Goal: Book appointment/travel/reservation

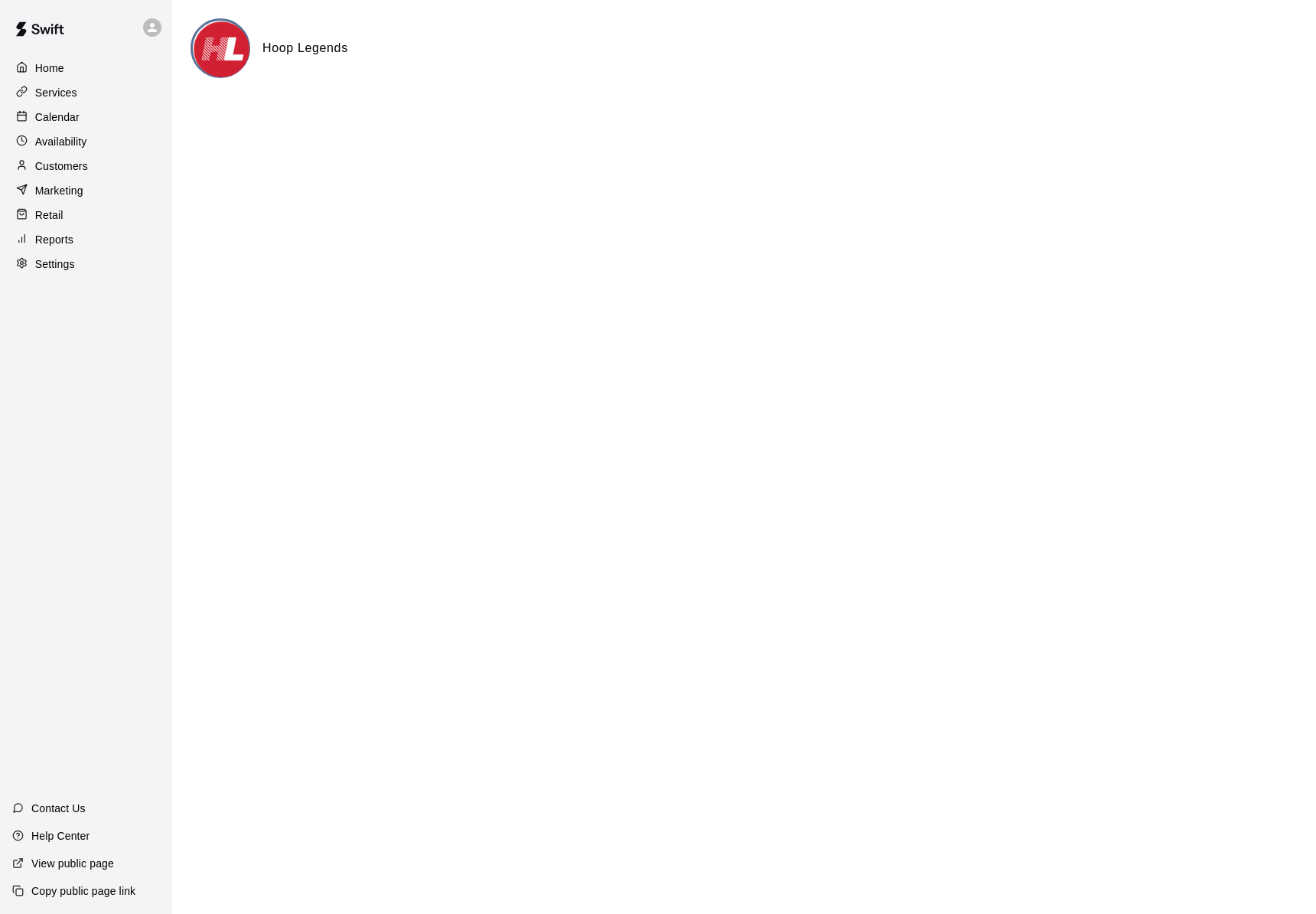
click at [85, 120] on div "Calendar" at bounding box center [86, 117] width 148 height 23
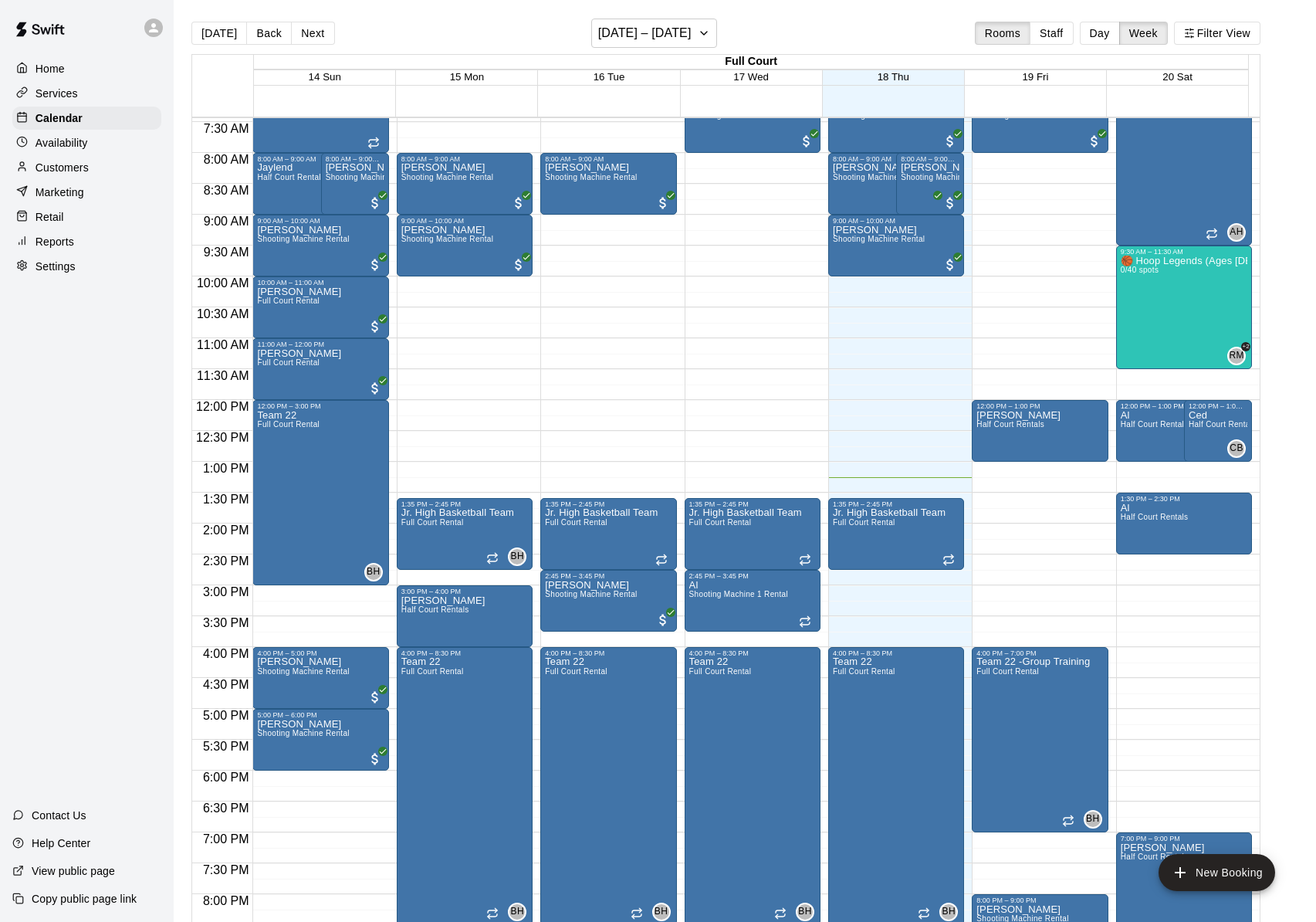
scroll to position [161, 0]
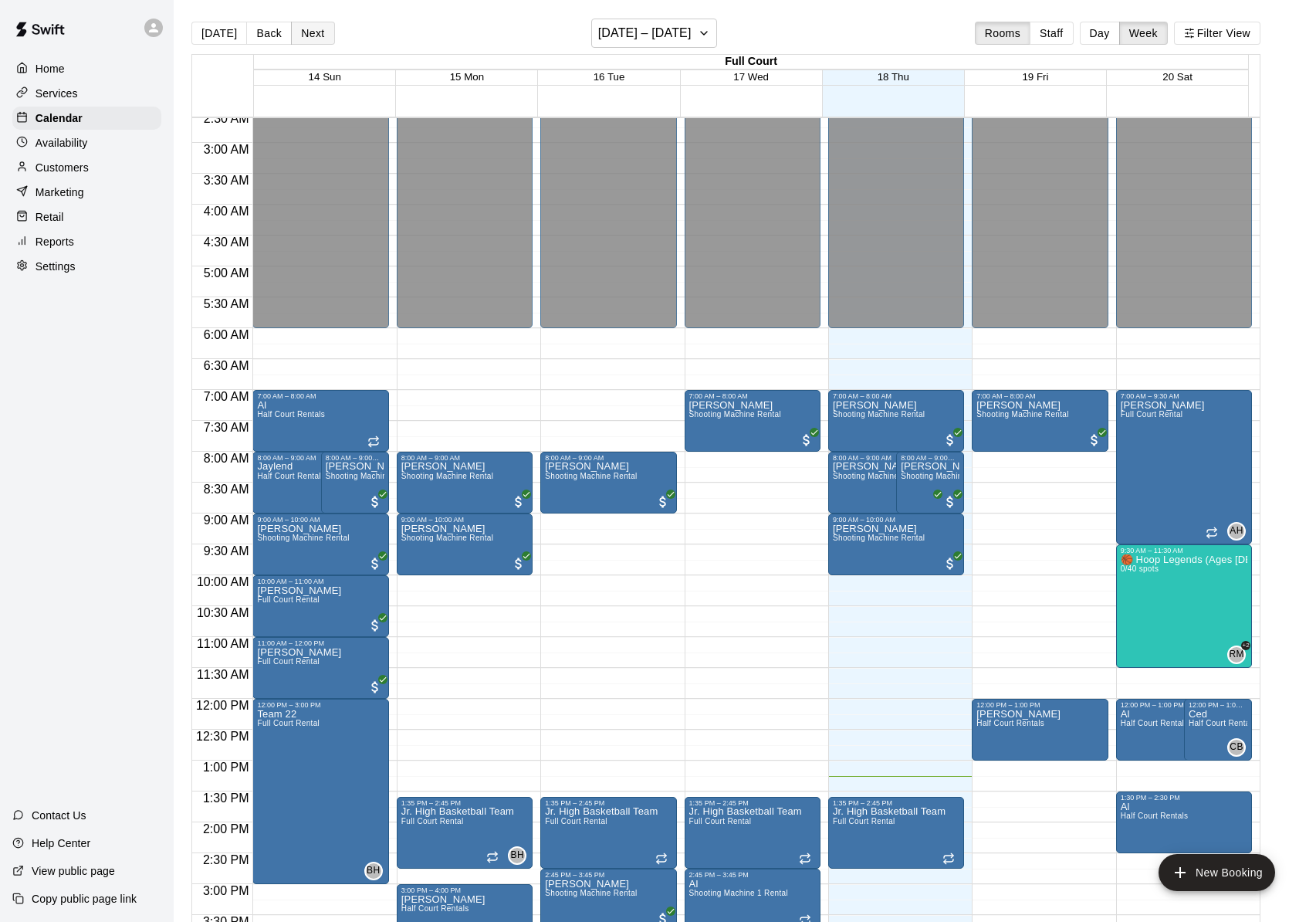
click at [299, 37] on button "Next" at bounding box center [313, 33] width 43 height 23
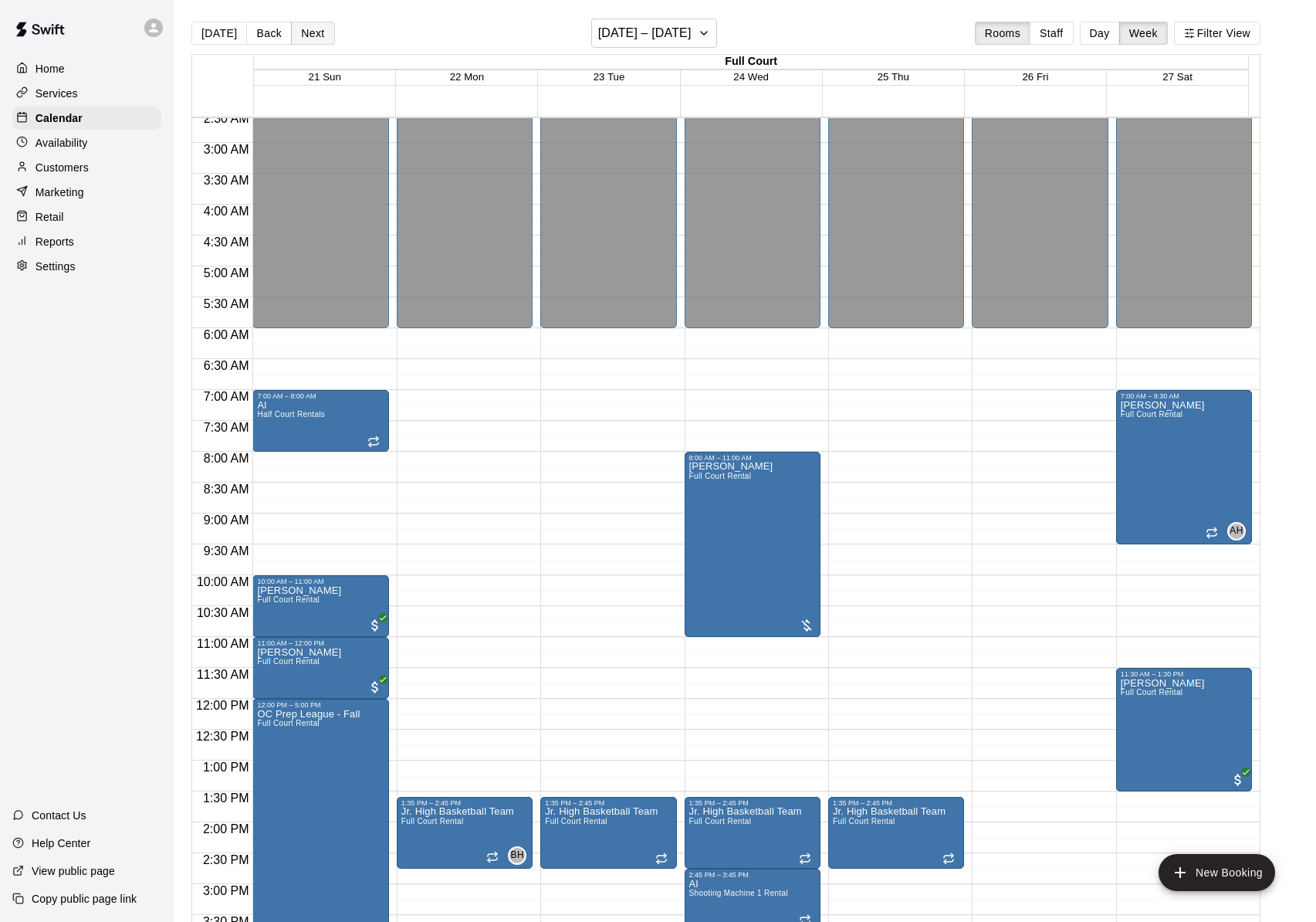
click at [298, 31] on button "Next" at bounding box center [313, 33] width 43 height 23
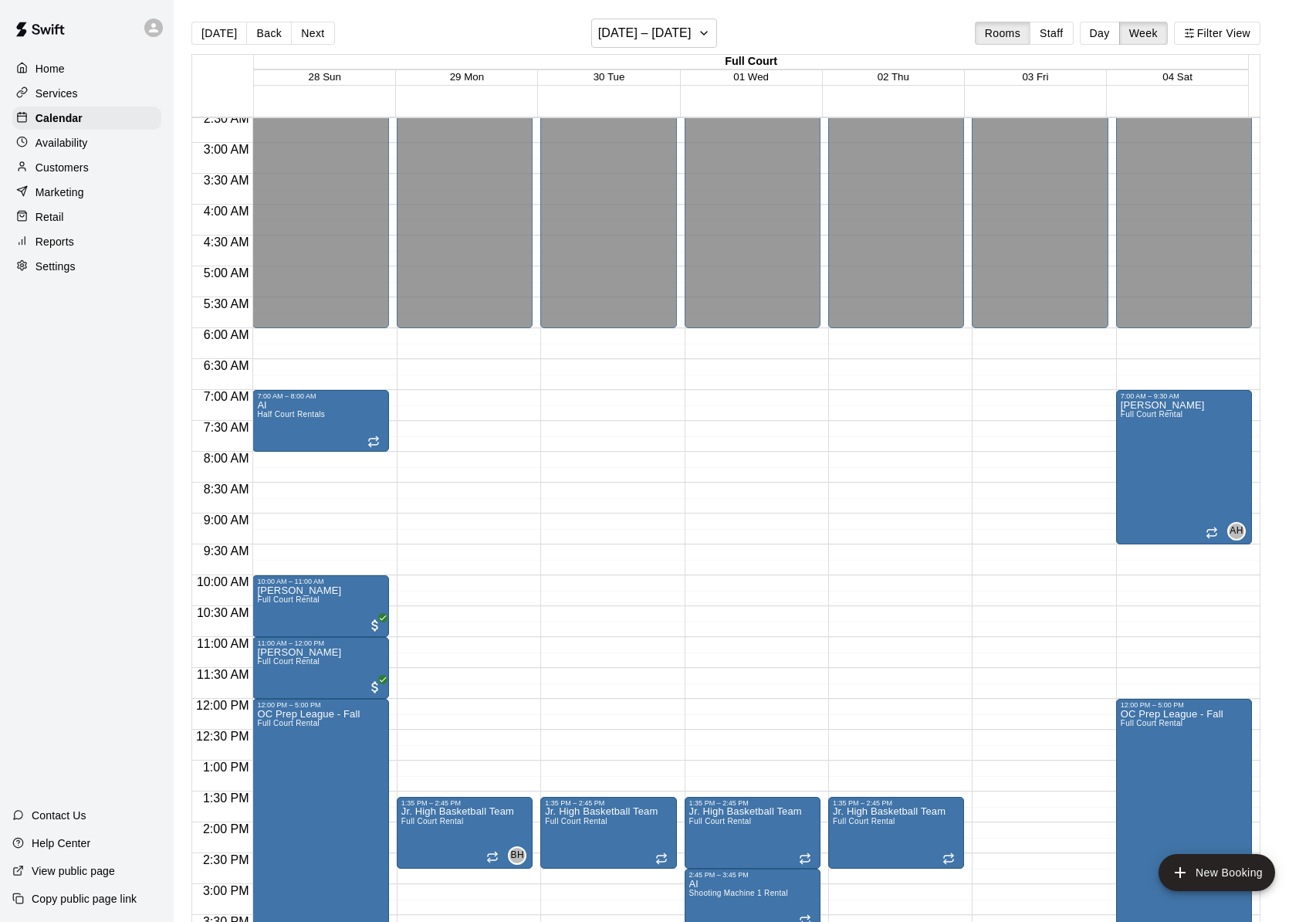
click at [296, 34] on button "Next" at bounding box center [313, 33] width 43 height 23
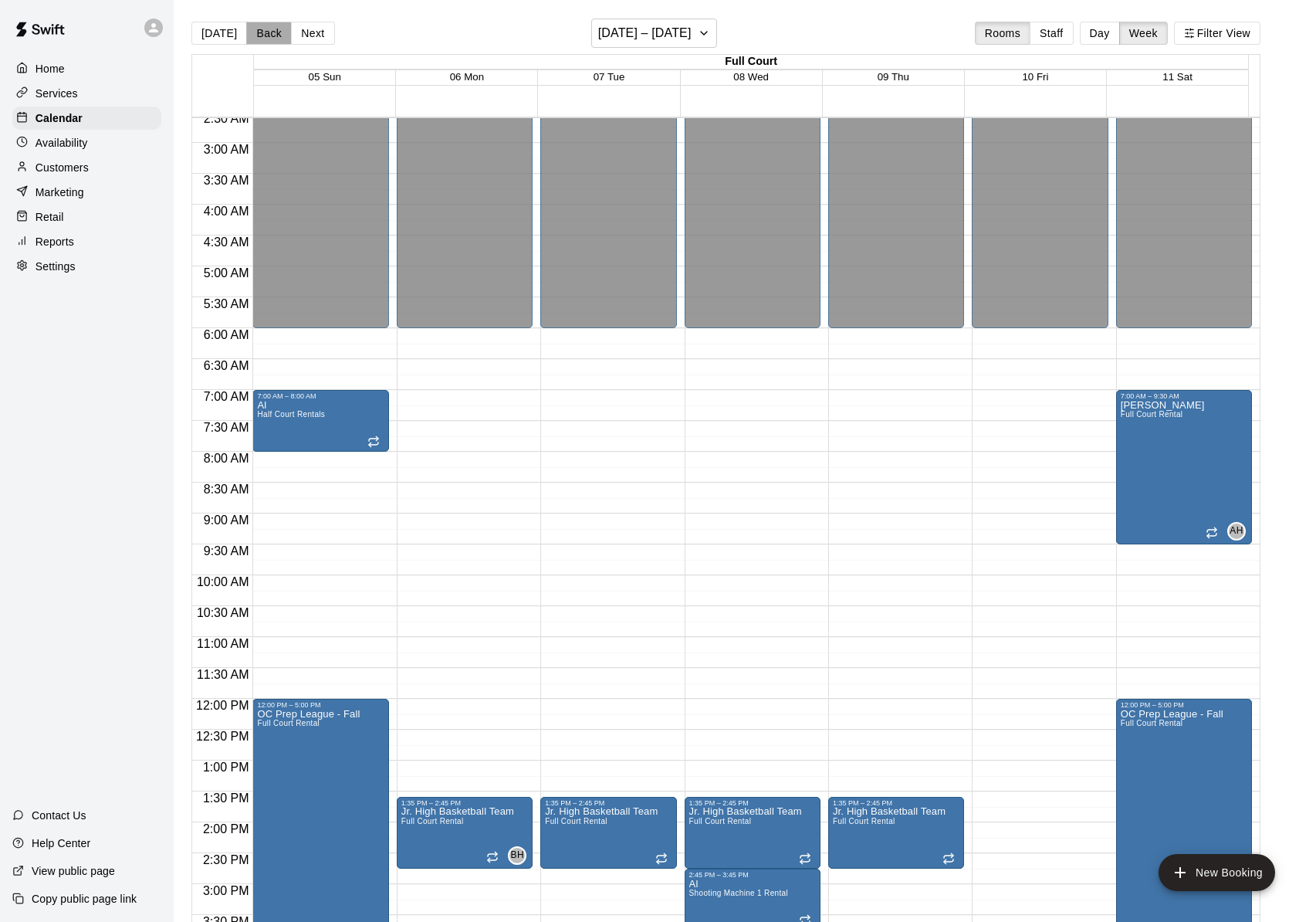
click at [260, 35] on button "Back" at bounding box center [269, 33] width 46 height 23
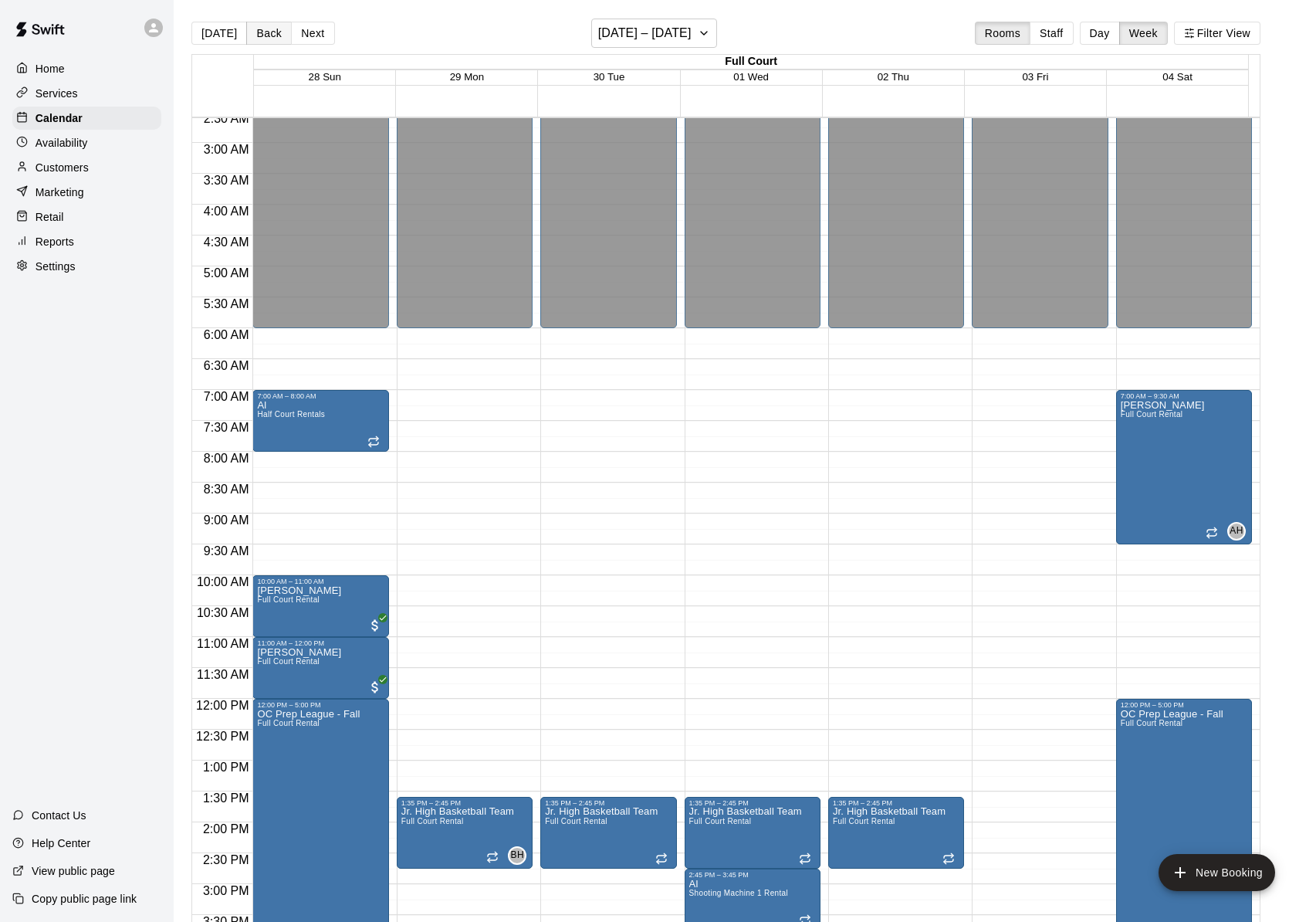
click at [257, 36] on button "Back" at bounding box center [269, 33] width 46 height 23
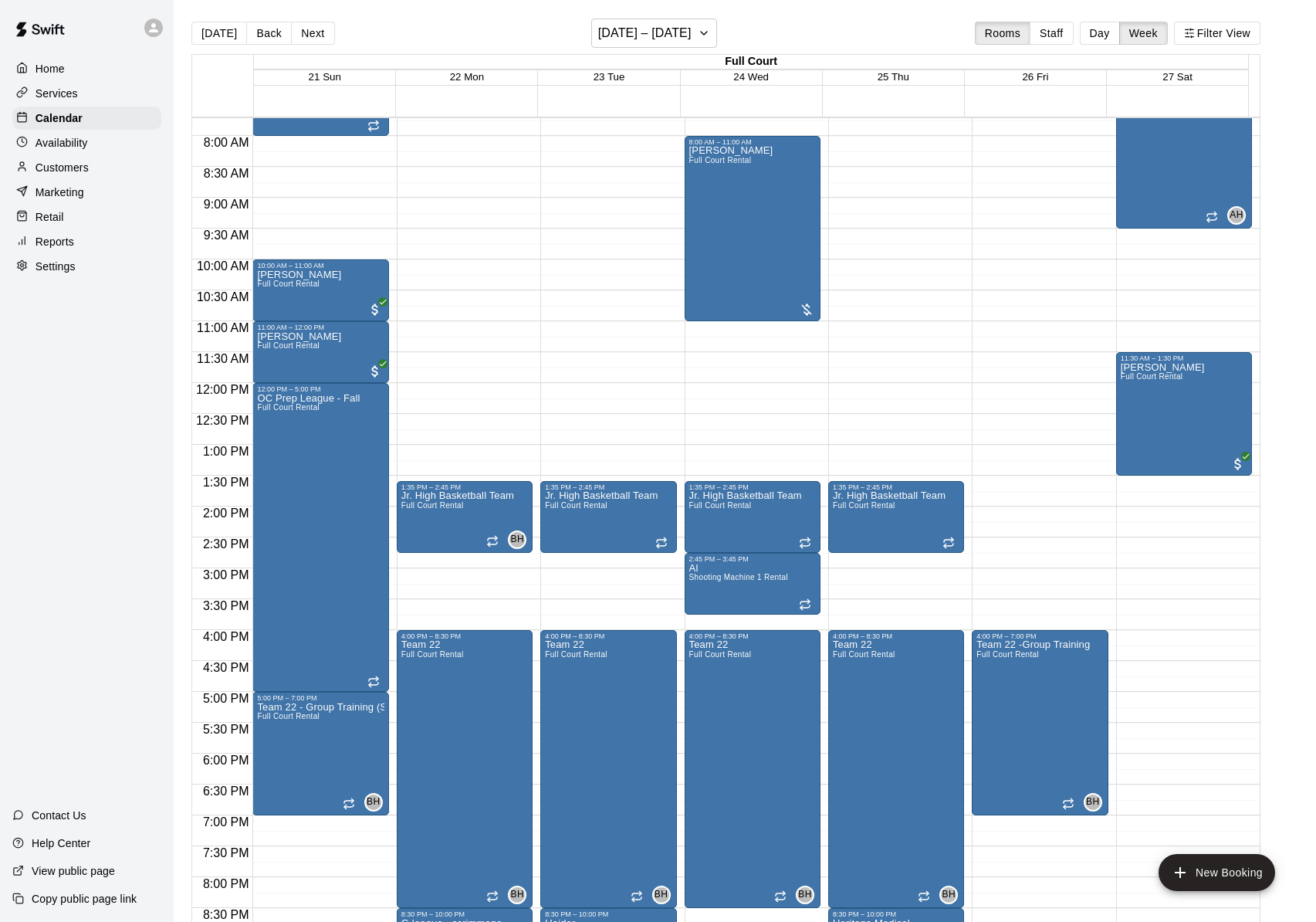
scroll to position [183, 0]
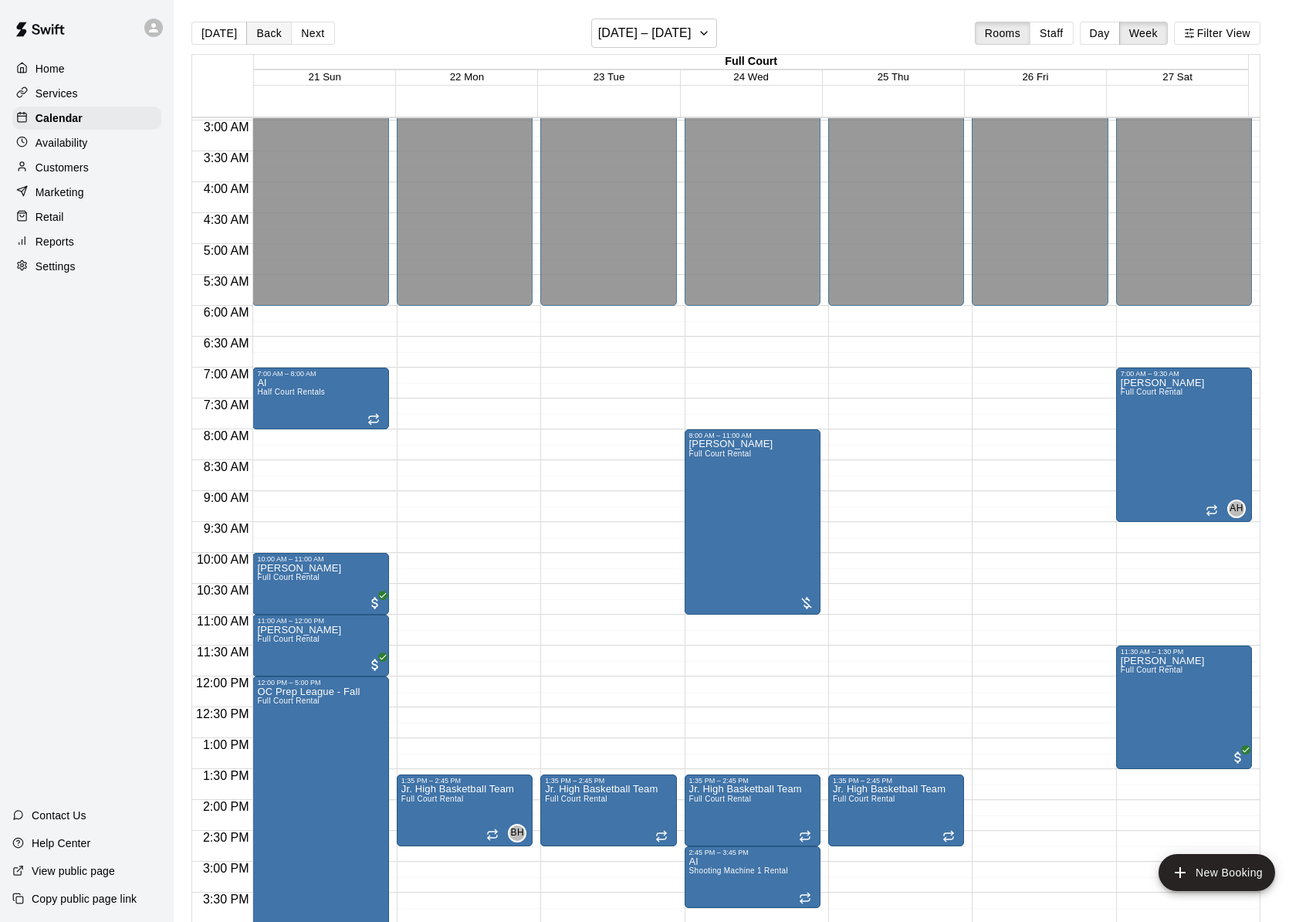
click at [270, 33] on button "Back" at bounding box center [269, 33] width 46 height 23
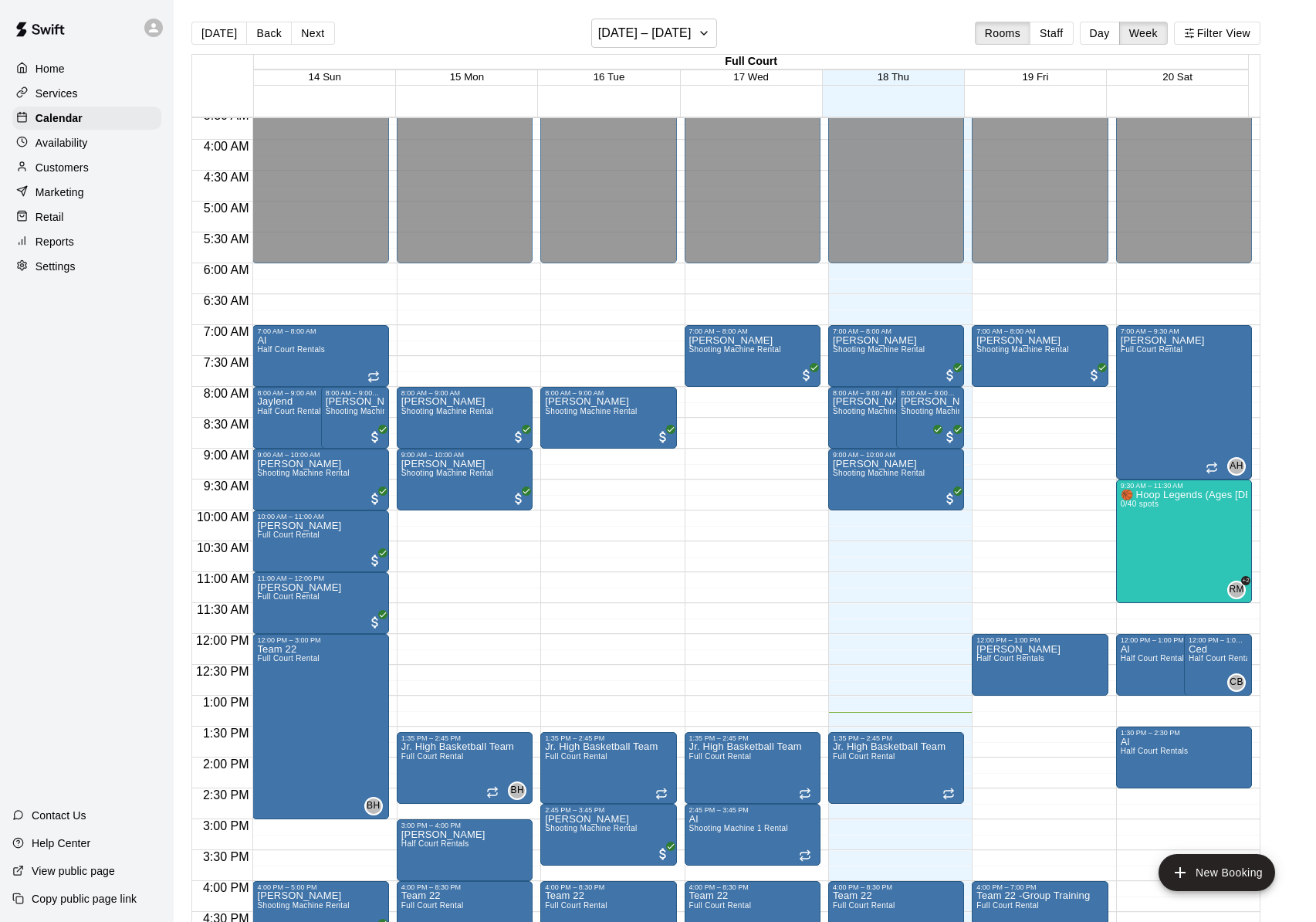
scroll to position [142, 0]
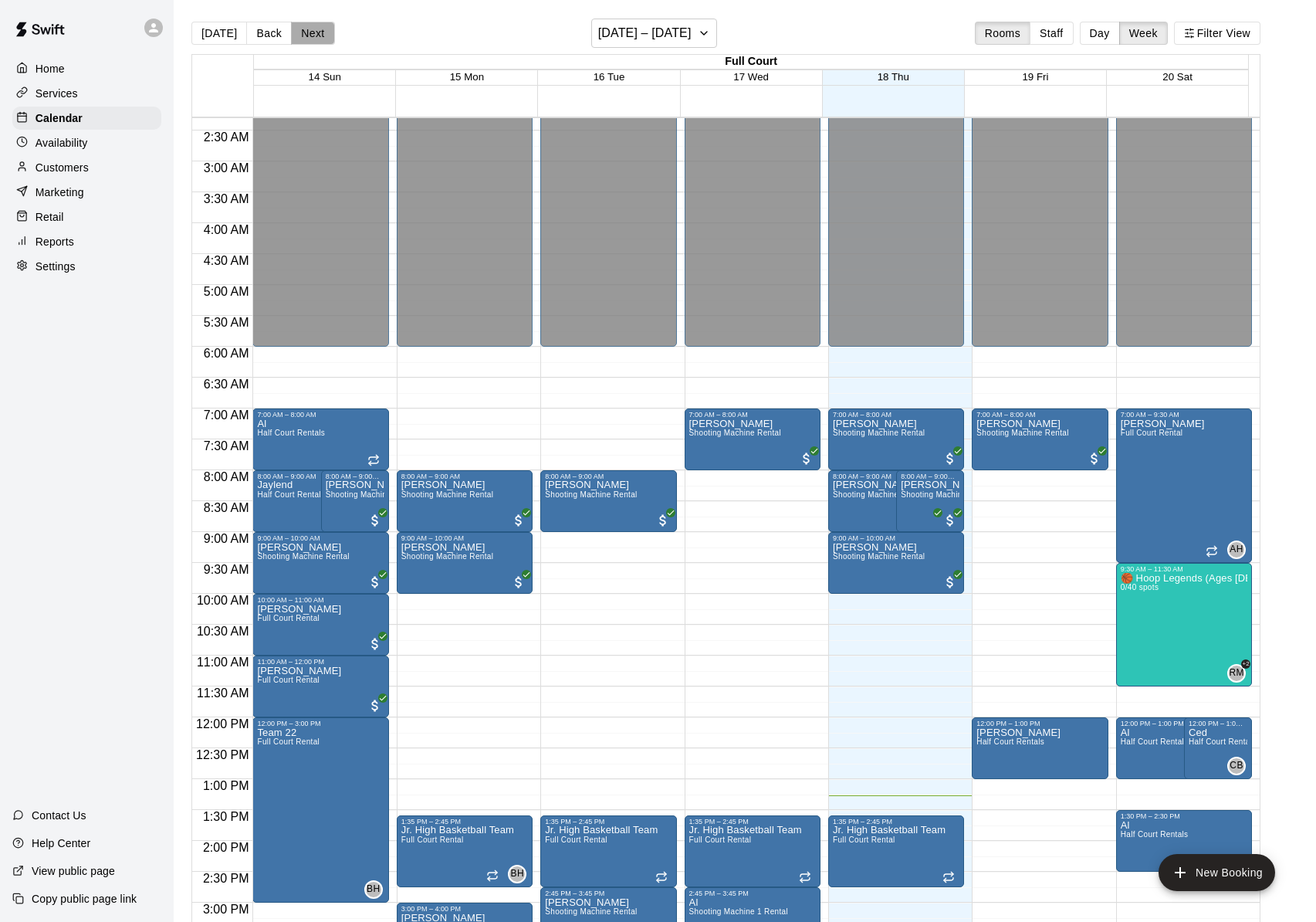
click at [317, 36] on button "Next" at bounding box center [313, 33] width 43 height 23
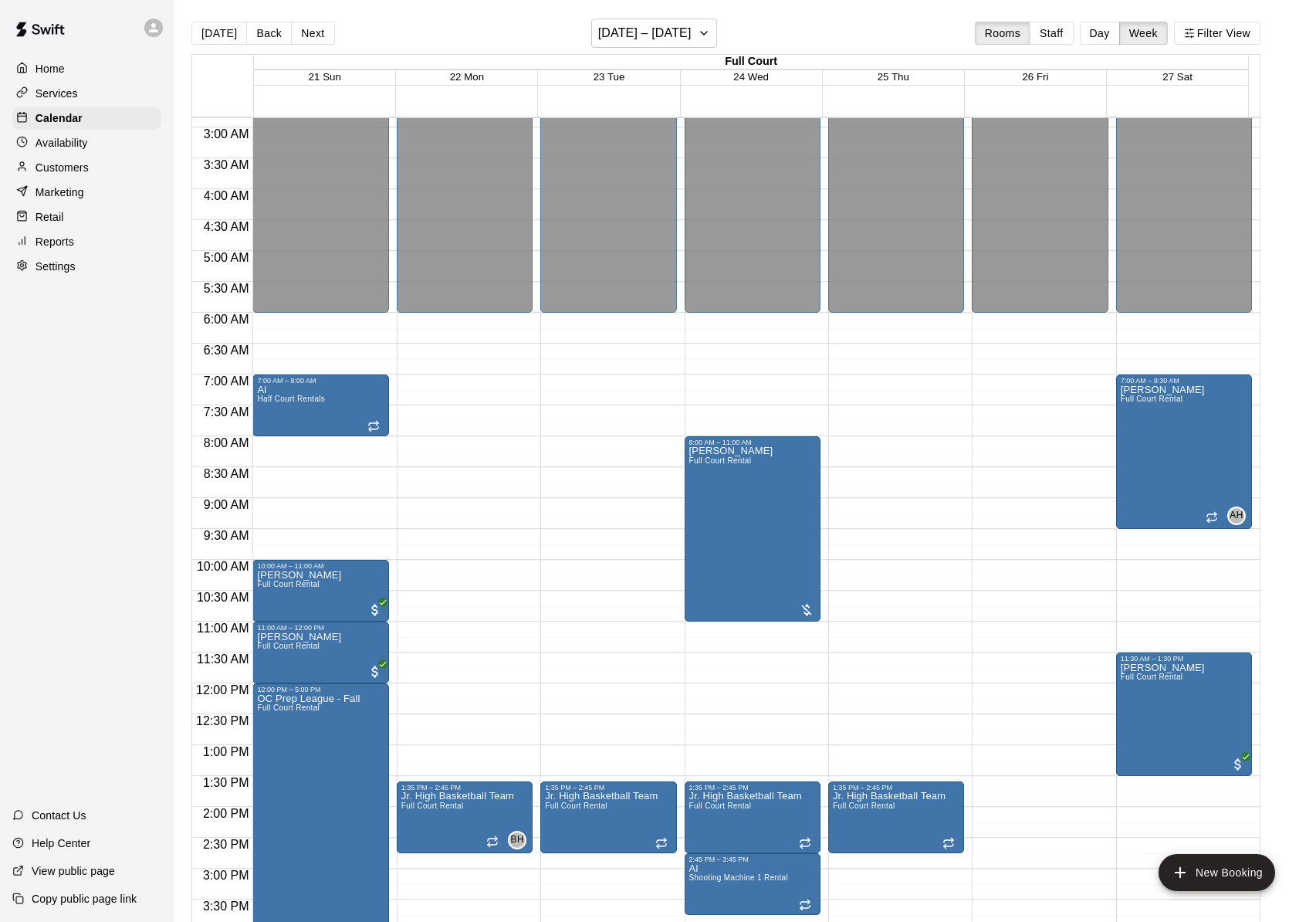
scroll to position [0, 0]
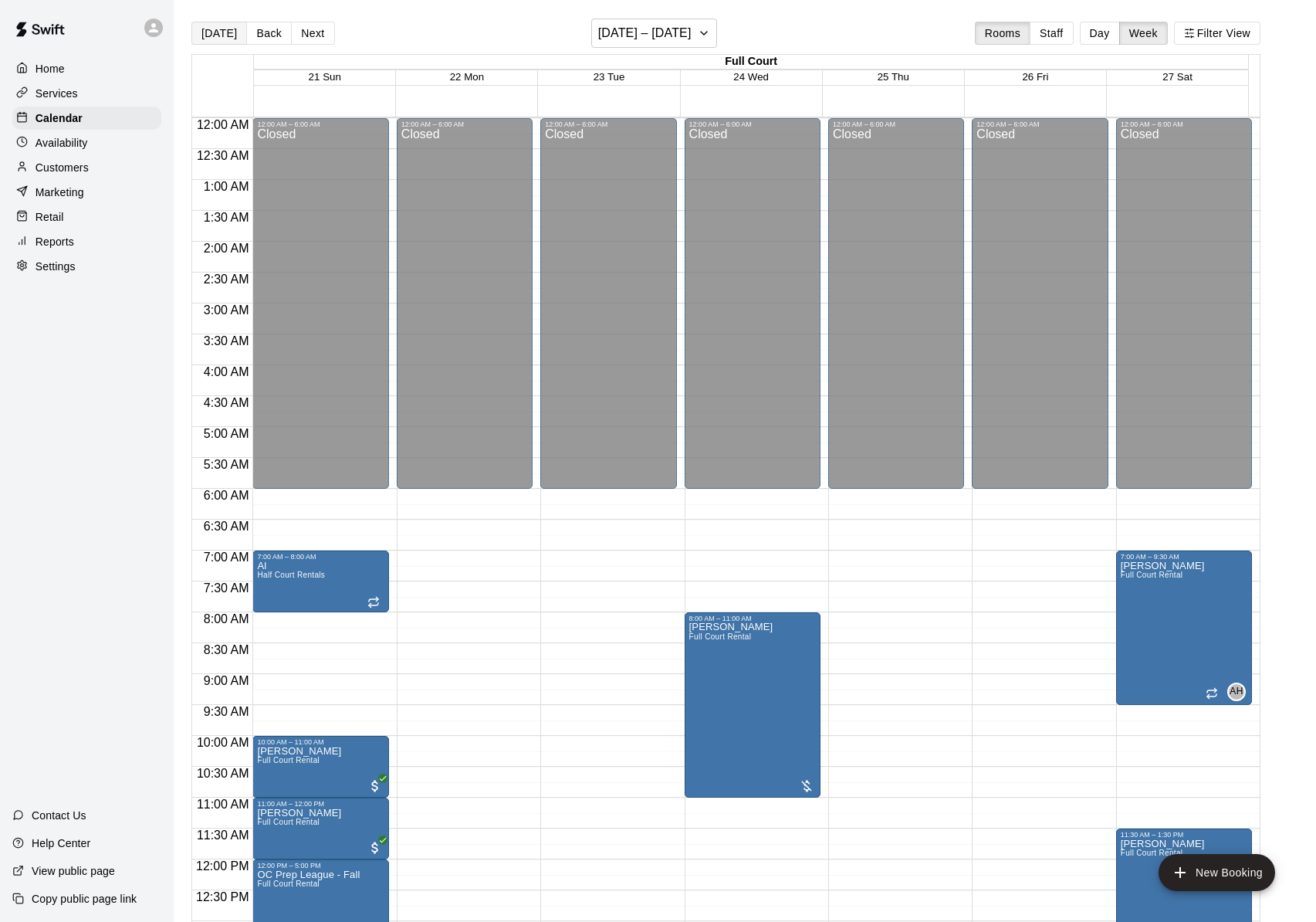
click at [235, 36] on button "[DATE]" at bounding box center [219, 33] width 56 height 23
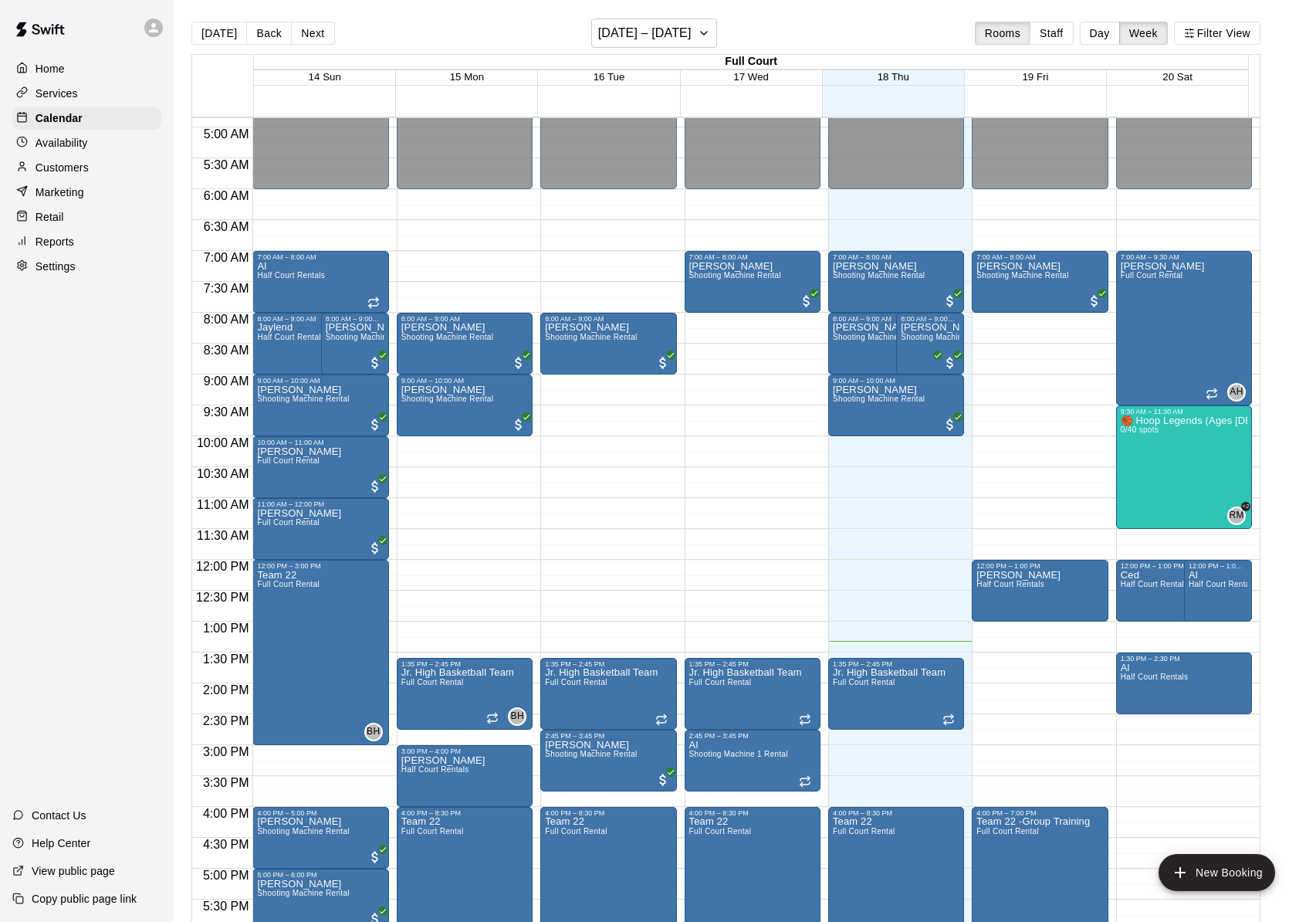
scroll to position [322, 0]
